Goal: Task Accomplishment & Management: Complete application form

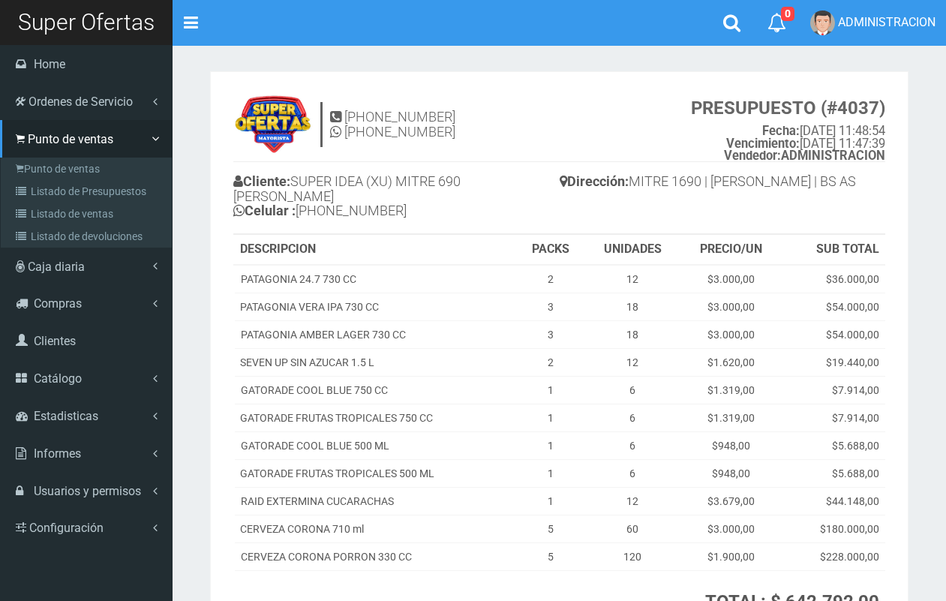
scroll to position [21, 0]
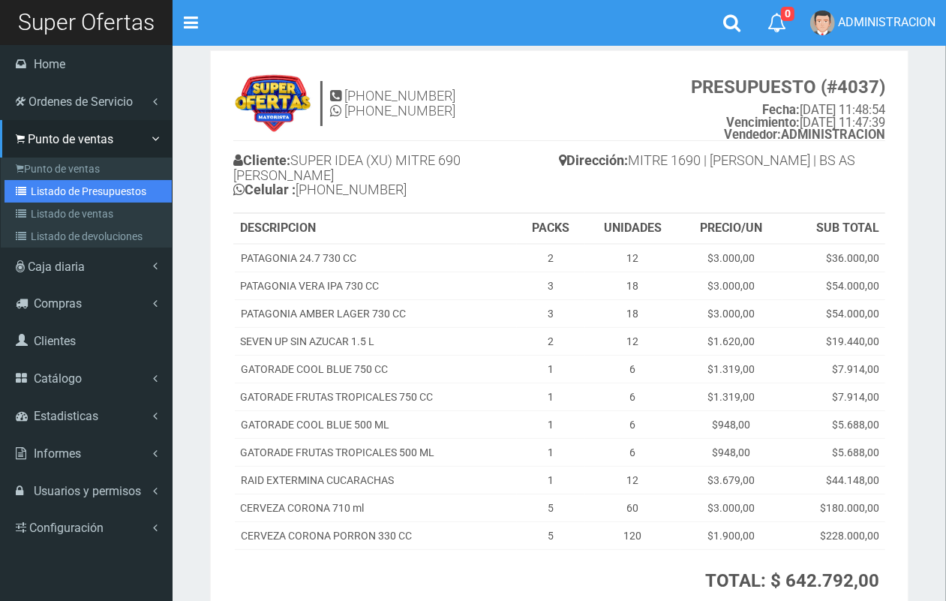
click at [70, 193] on link "Listado de Presupuestos" at bounding box center [88, 191] width 167 height 23
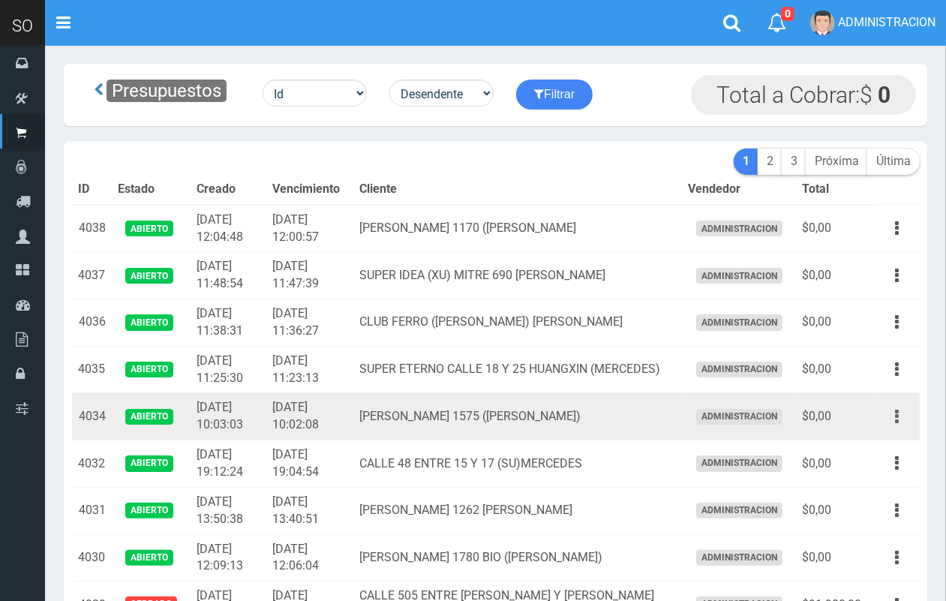
click at [895, 415] on icon "button" at bounding box center [897, 417] width 4 height 26
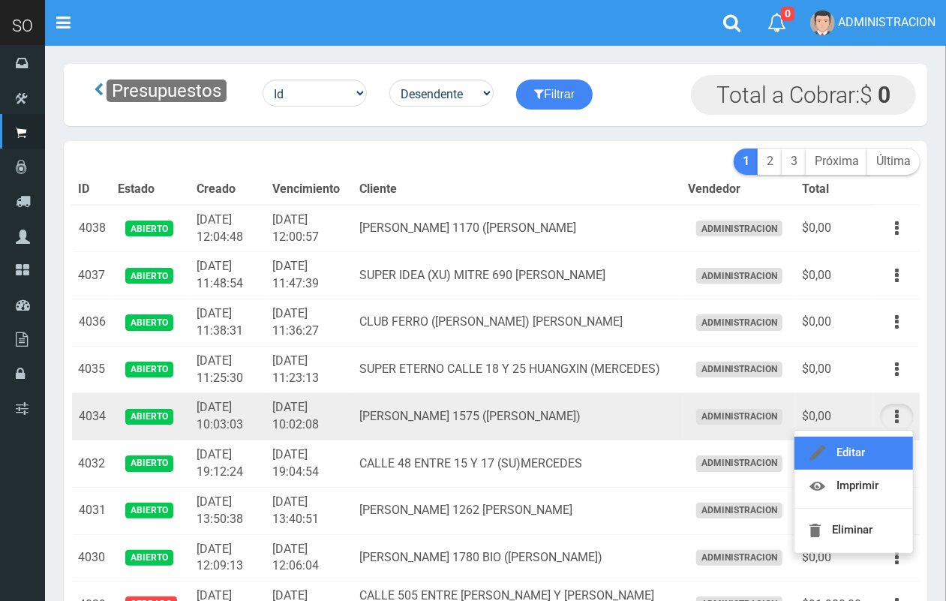
click at [875, 451] on link "Editar" at bounding box center [853, 453] width 119 height 33
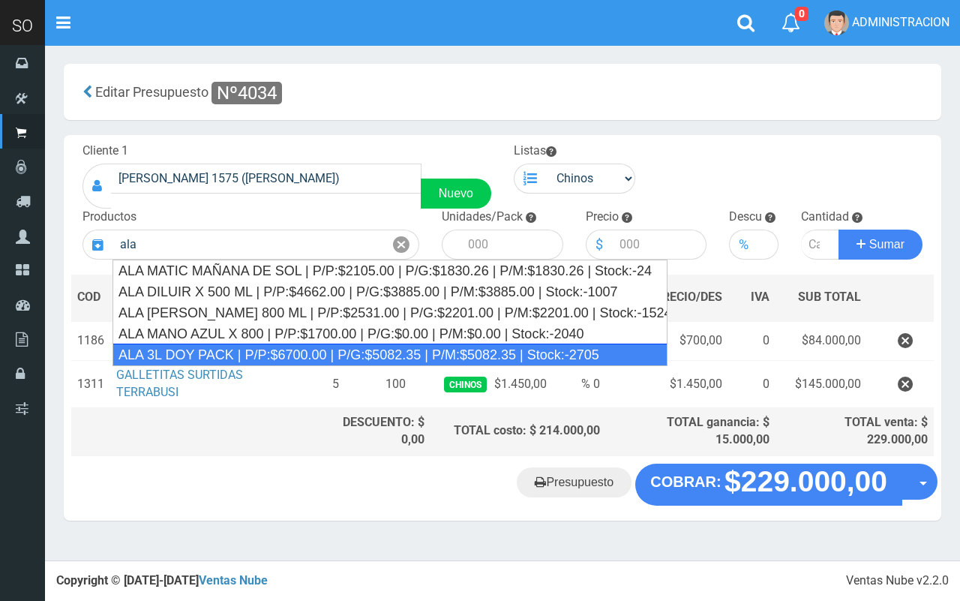
click at [289, 361] on div "ALA 3L DOY PACK | P/P:$6700.00 | P/G:$5082.35 | P/M:$5082.35 | Stock:-2705" at bounding box center [390, 355] width 555 height 23
type input "ALA 3L DOY PACK | P/P:$6700.00 | P/G:$5082.35 | P/M:$5082.35 | Stock:-2705"
type input "4"
type input "6700.00"
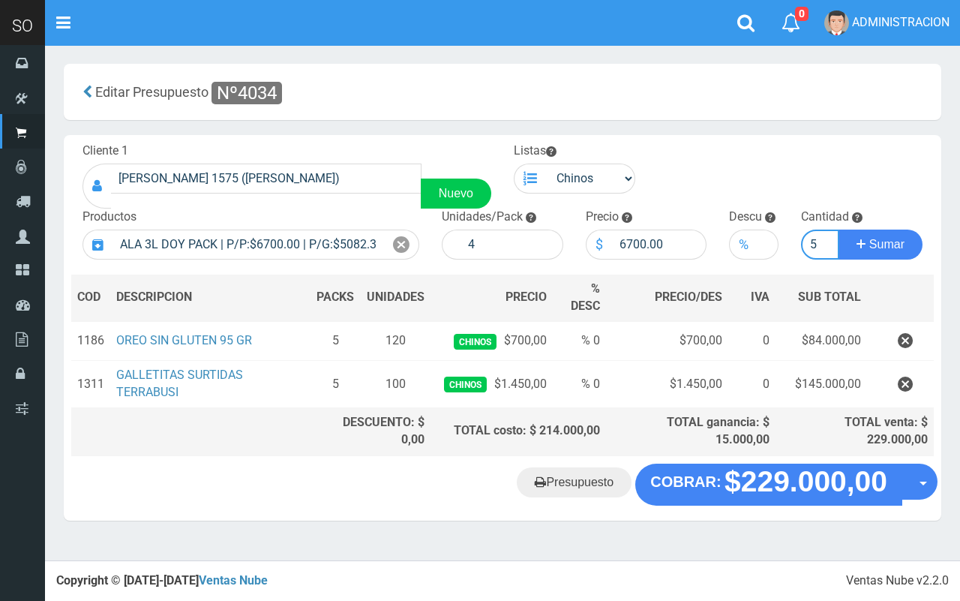
type input "5"
click at [839, 230] on button "Sumar" at bounding box center [881, 245] width 84 height 30
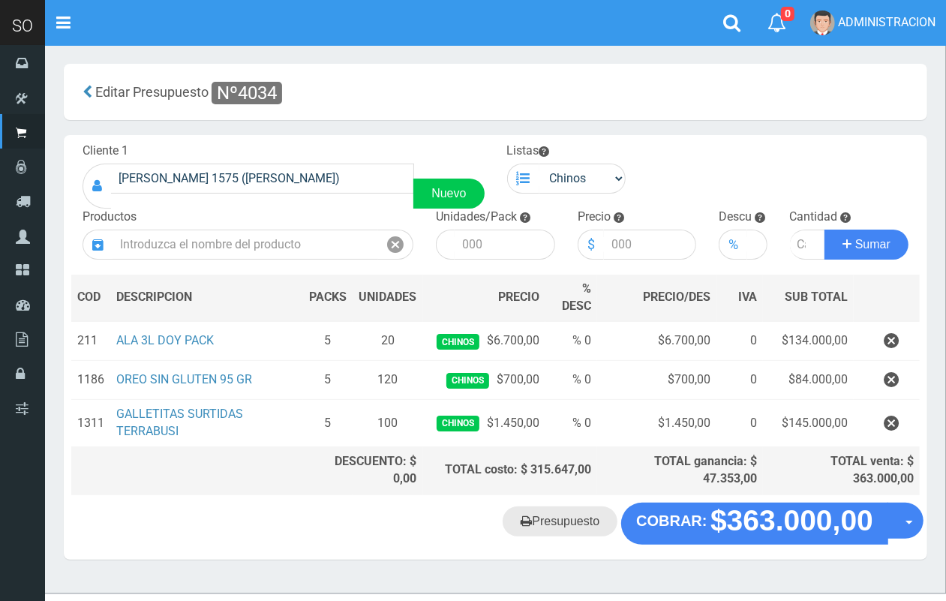
click at [561, 529] on link "Presupuesto" at bounding box center [560, 521] width 115 height 30
